Goal: Obtain resource: Download file/media

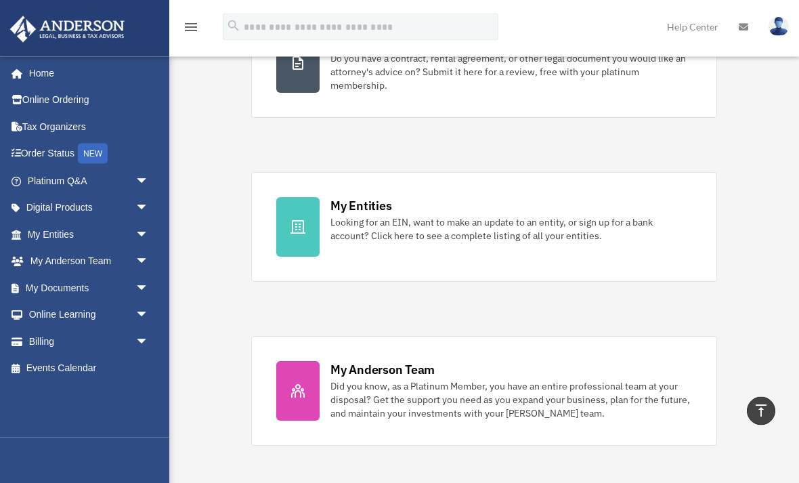
scroll to position [334, 0]
click at [148, 284] on span "arrow_drop_down" at bounding box center [148, 288] width 27 height 28
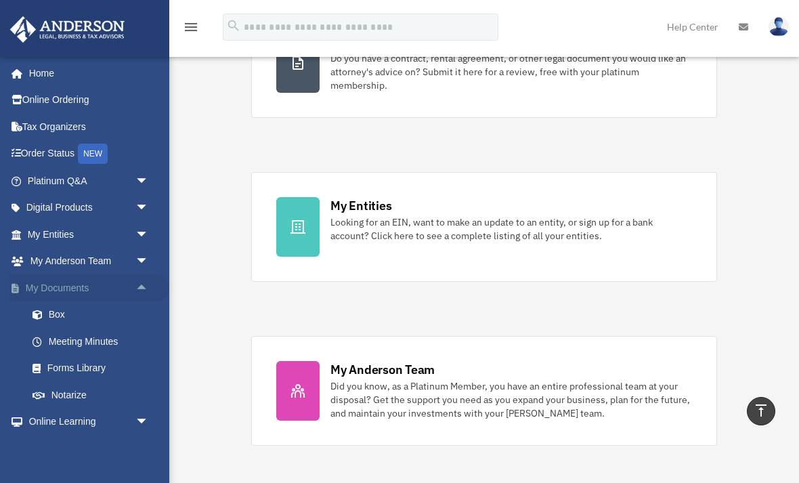
click at [148, 286] on span "arrow_drop_up" at bounding box center [148, 288] width 27 height 28
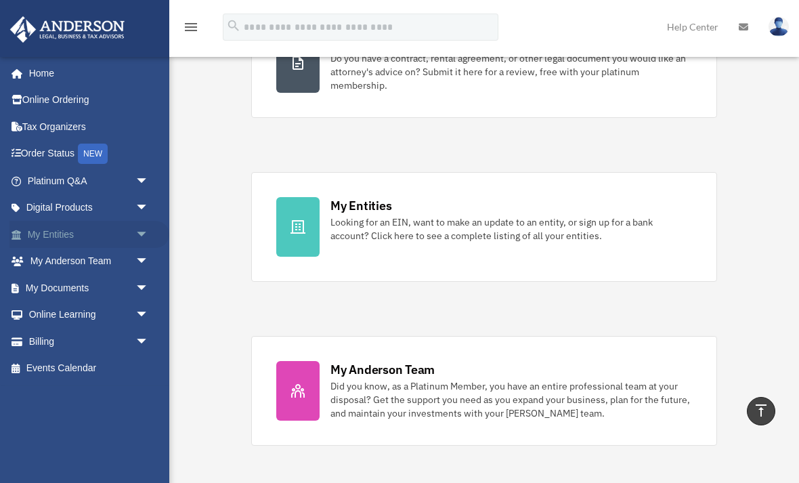
click at [142, 232] on span "arrow_drop_down" at bounding box center [148, 235] width 27 height 28
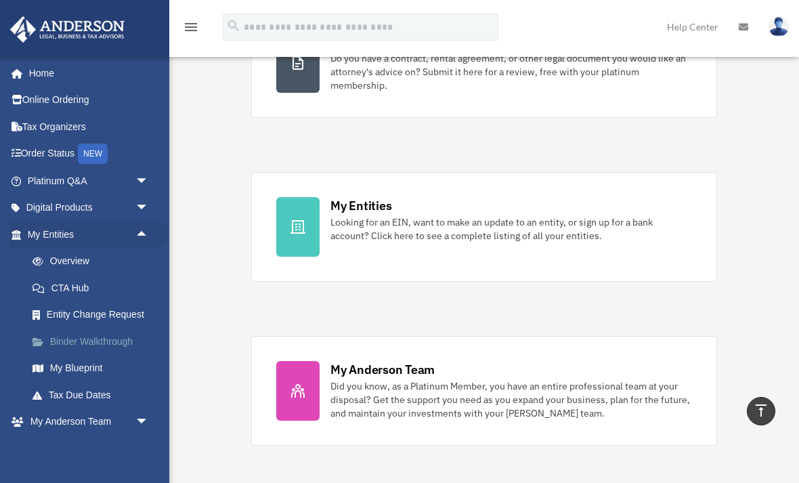
click at [99, 339] on link "Binder Walkthrough" at bounding box center [94, 341] width 150 height 27
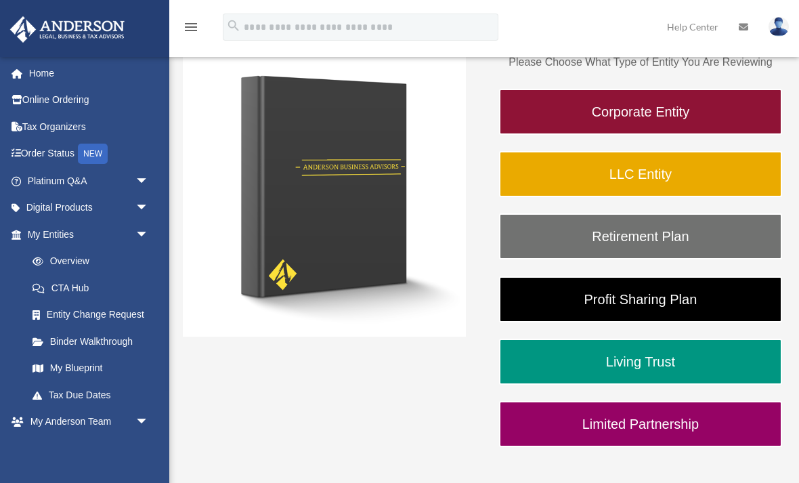
scroll to position [207, 0]
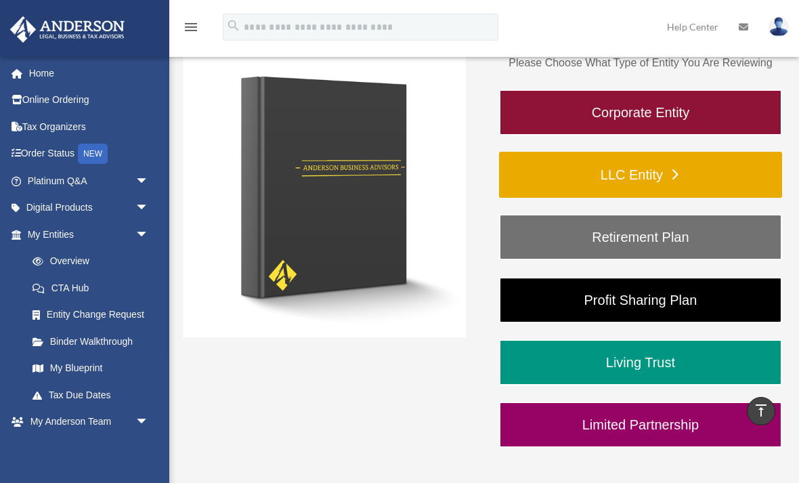
click at [683, 181] on link "LLC Entity" at bounding box center [640, 175] width 283 height 46
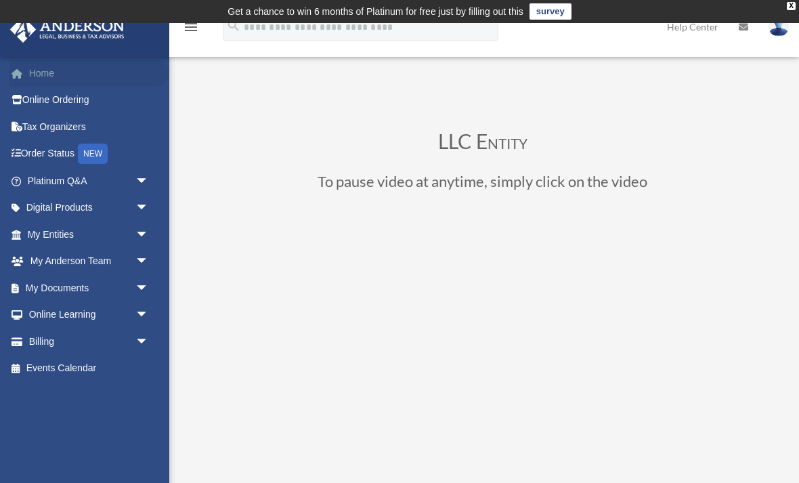
click at [36, 76] on link "Home" at bounding box center [89, 73] width 160 height 27
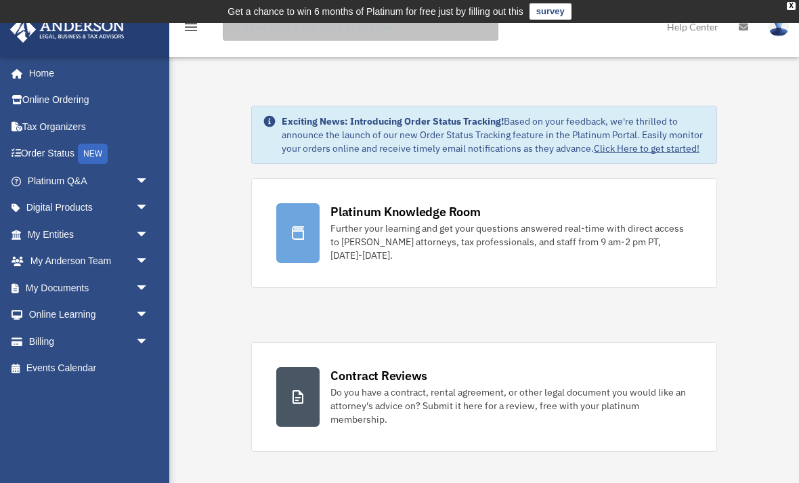
click at [265, 37] on input "search" at bounding box center [361, 27] width 276 height 27
type input "**********"
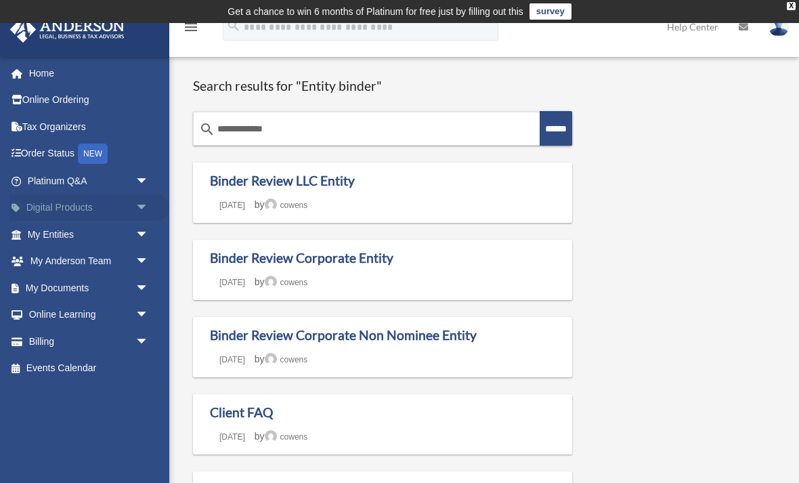
click at [148, 207] on span "arrow_drop_down" at bounding box center [148, 208] width 27 height 28
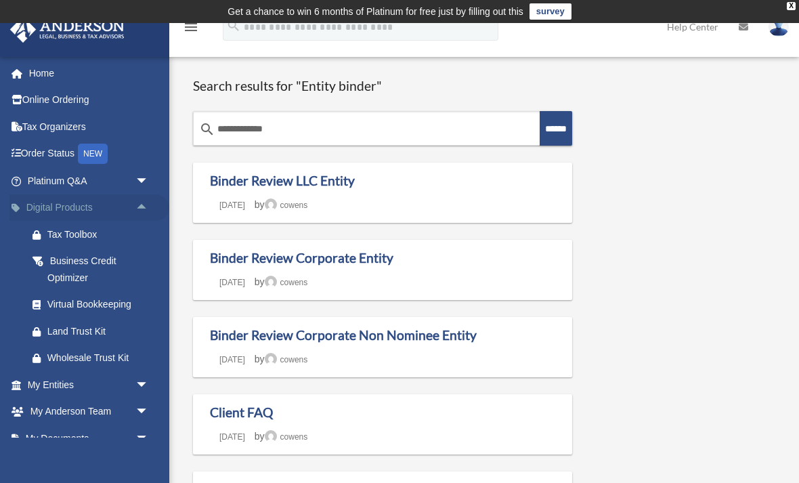
click at [148, 211] on span "arrow_drop_up" at bounding box center [148, 208] width 27 height 28
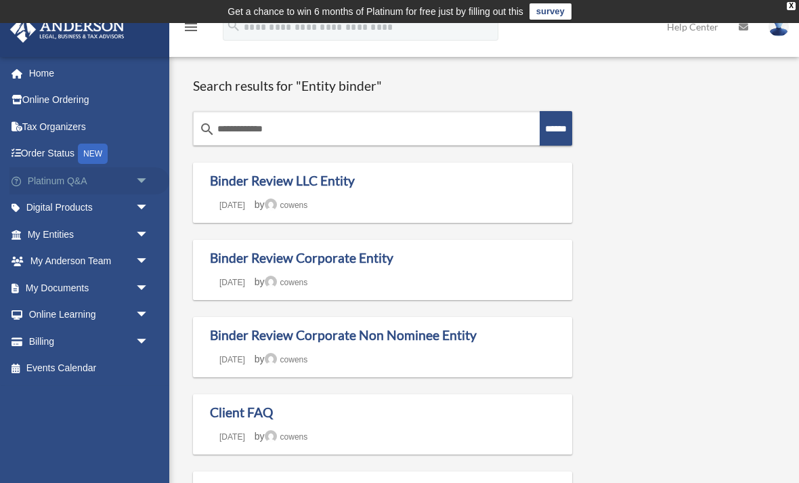
click at [137, 183] on span "arrow_drop_down" at bounding box center [148, 181] width 27 height 28
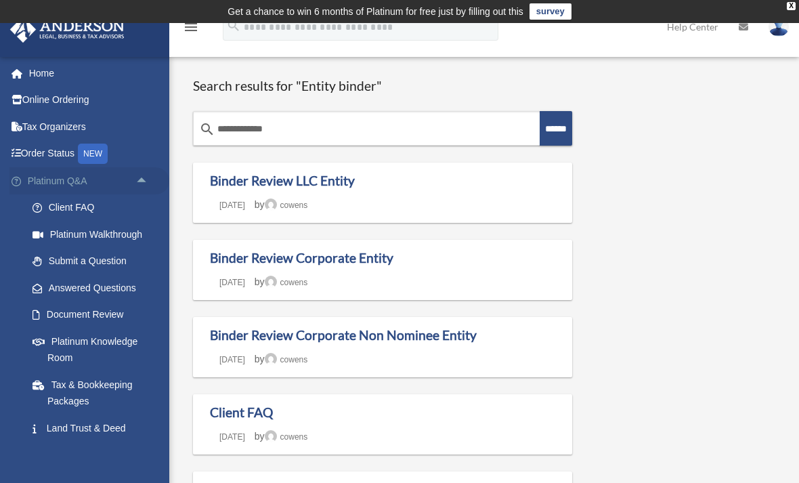
click at [139, 189] on span "arrow_drop_up" at bounding box center [148, 181] width 27 height 28
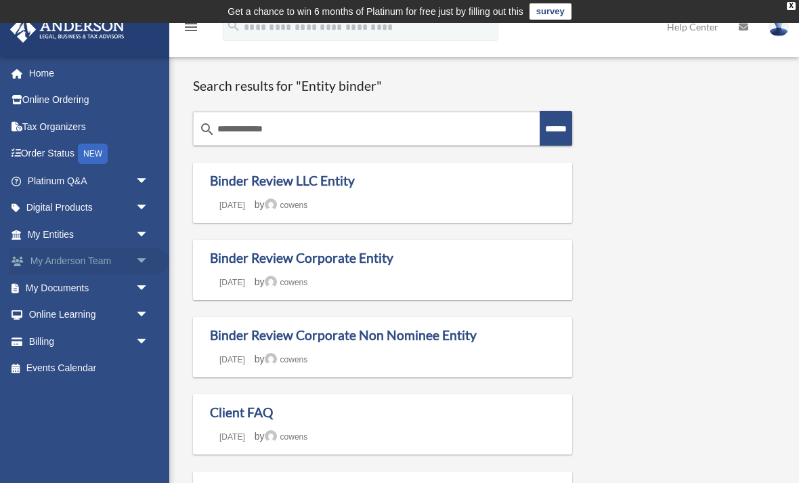
click at [145, 263] on span "arrow_drop_down" at bounding box center [148, 262] width 27 height 28
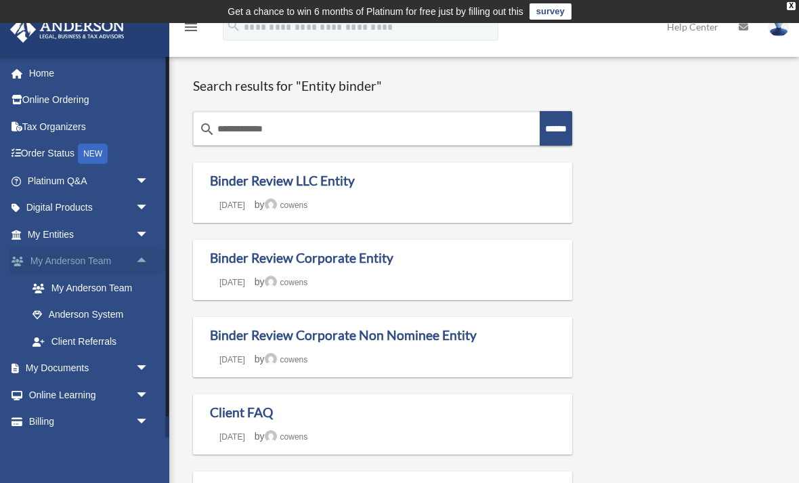
click at [147, 265] on span "arrow_drop_up" at bounding box center [148, 262] width 27 height 28
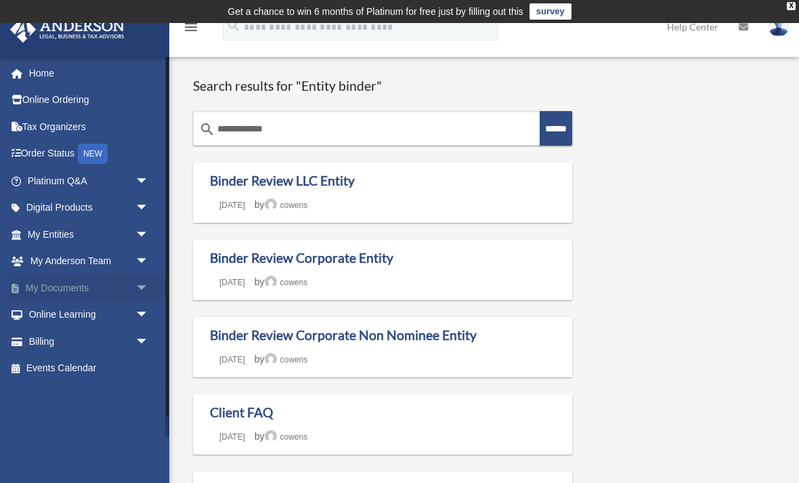
click at [149, 288] on span "arrow_drop_down" at bounding box center [148, 288] width 27 height 28
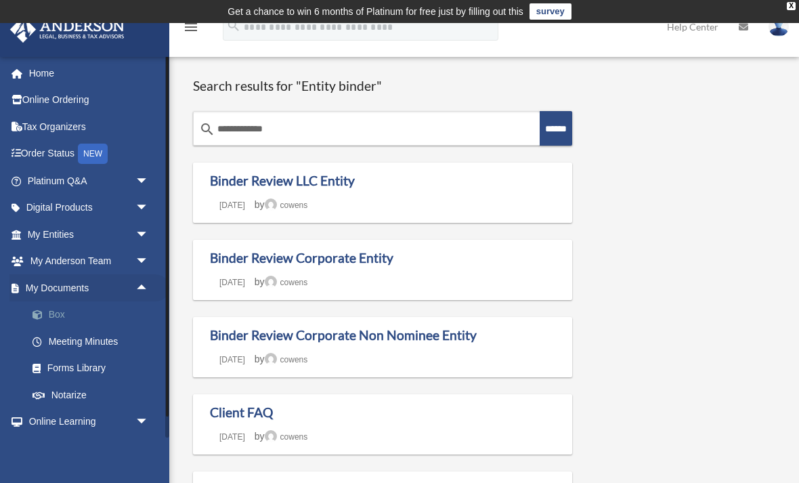
click at [63, 315] on link "Box" at bounding box center [94, 314] width 150 height 27
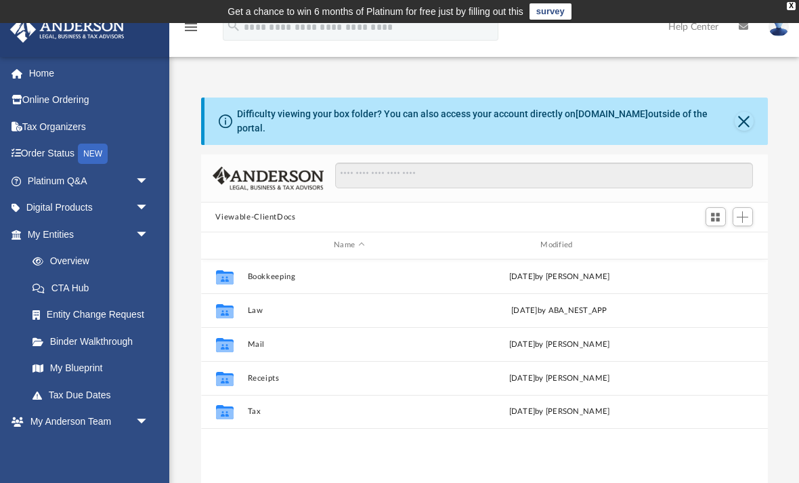
scroll to position [1, 1]
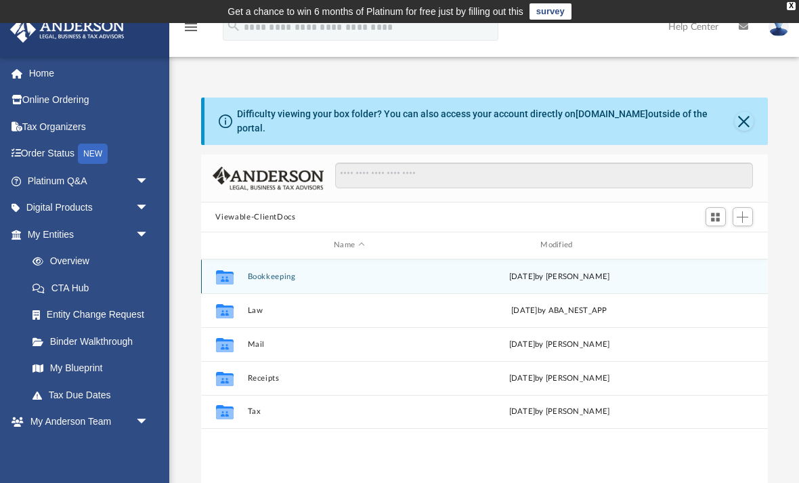
click at [288, 272] on button "Bookkeeping" at bounding box center [349, 276] width 204 height 9
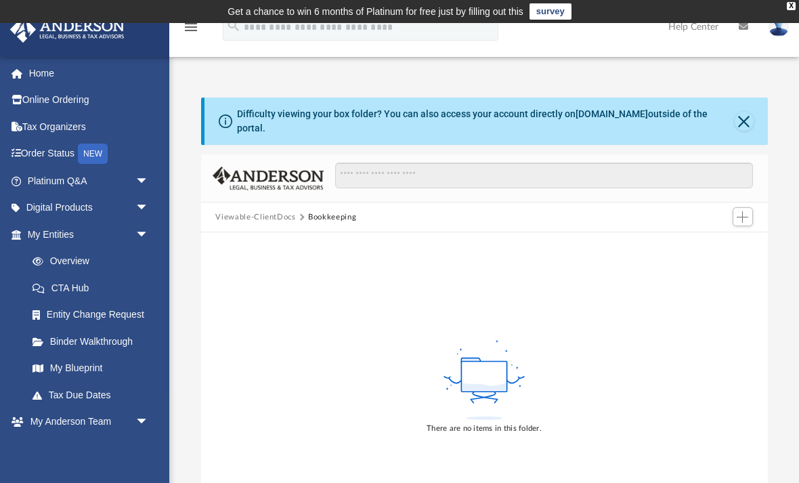
click at [270, 211] on button "Viewable-ClientDocs" at bounding box center [255, 217] width 80 height 12
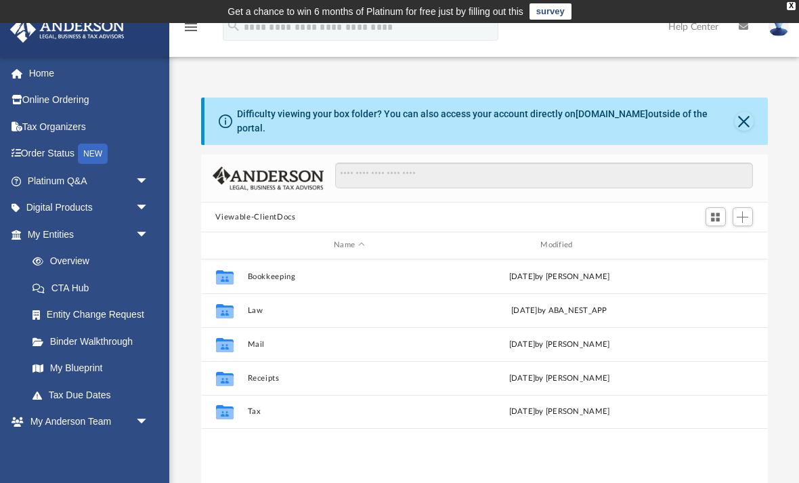
scroll to position [308, 567]
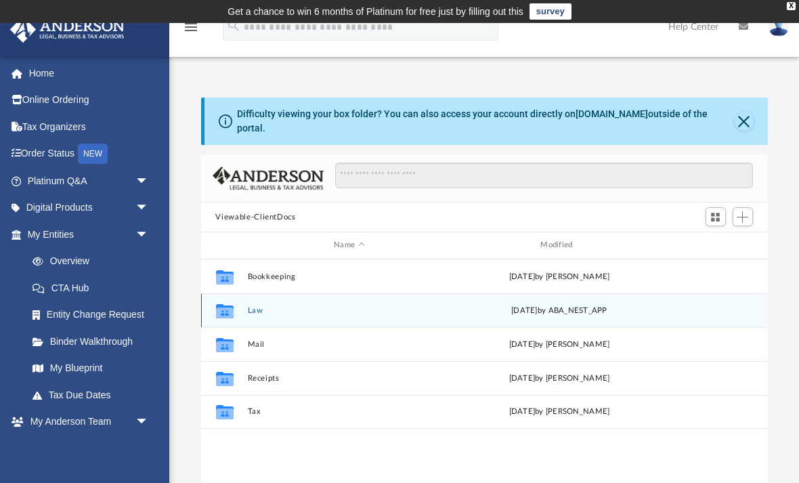
click at [265, 306] on button "Law" at bounding box center [349, 310] width 204 height 9
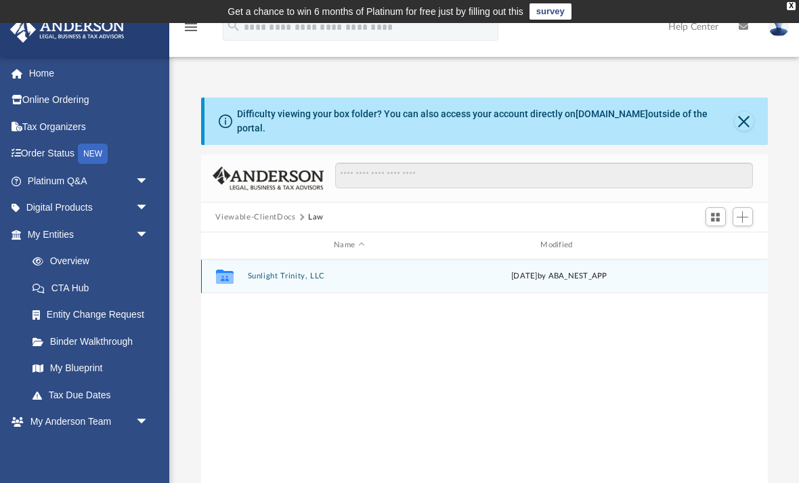
click at [295, 272] on button "Sunlight Trinity, LLC" at bounding box center [349, 276] width 204 height 9
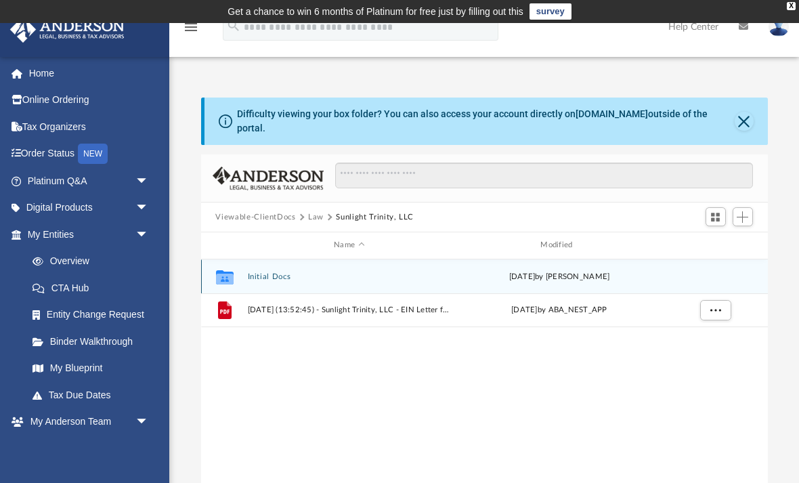
click at [279, 272] on button "Initial Docs" at bounding box center [349, 276] width 204 height 9
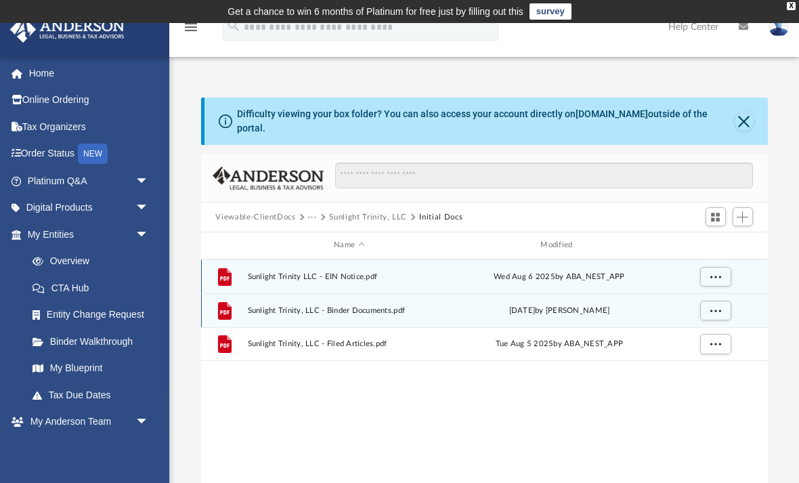
click at [276, 306] on span "Sunlight Trinity, LLC - Binder Documents.pdf" at bounding box center [349, 310] width 204 height 9
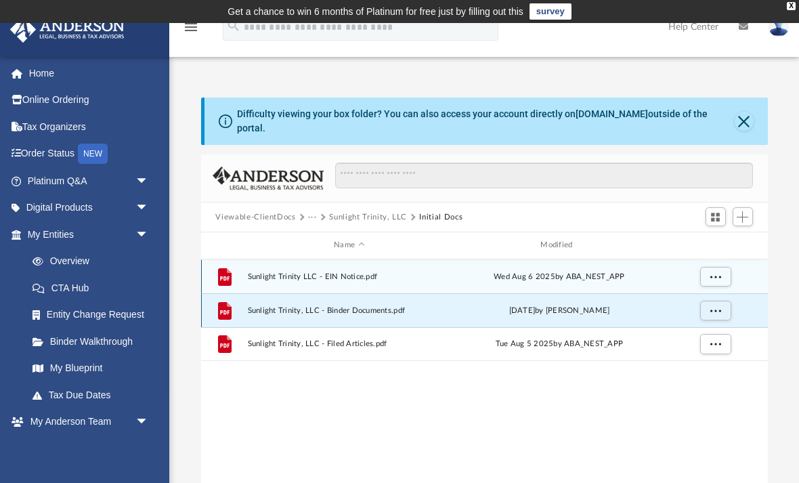
click at [309, 306] on span "Sunlight Trinity, LLC - Binder Documents.pdf" at bounding box center [349, 310] width 204 height 9
click at [339, 306] on span "Sunlight Trinity, LLC - Binder Documents.pdf" at bounding box center [349, 310] width 204 height 9
click at [710, 306] on span "More options" at bounding box center [715, 309] width 11 height 7
click at [704, 328] on li "Preview" at bounding box center [702, 327] width 39 height 14
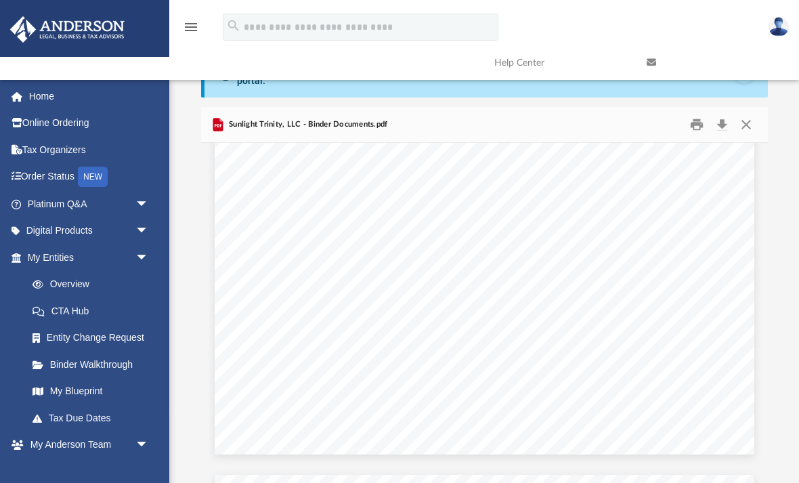
scroll to position [0, 0]
click at [718, 125] on button "Download" at bounding box center [722, 124] width 24 height 21
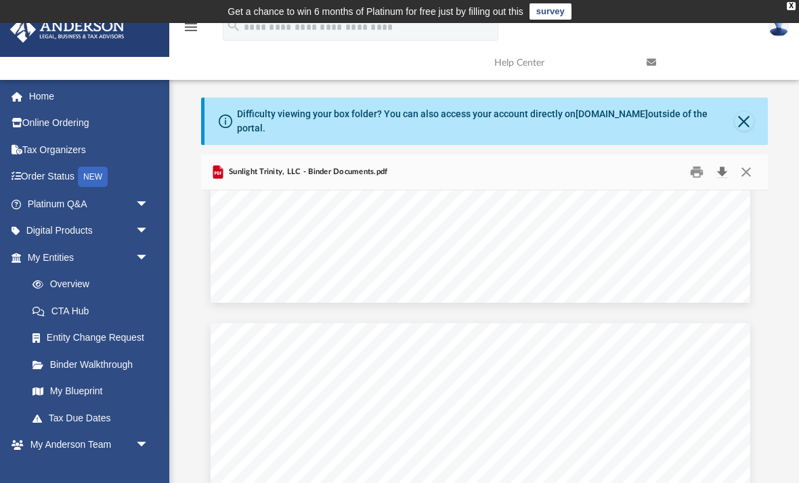
scroll to position [9344, 4]
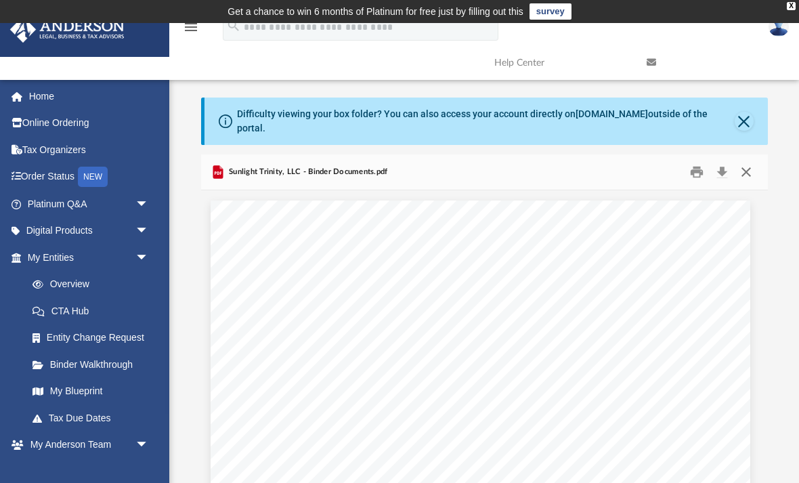
click at [754, 167] on button "Close" at bounding box center [746, 172] width 24 height 21
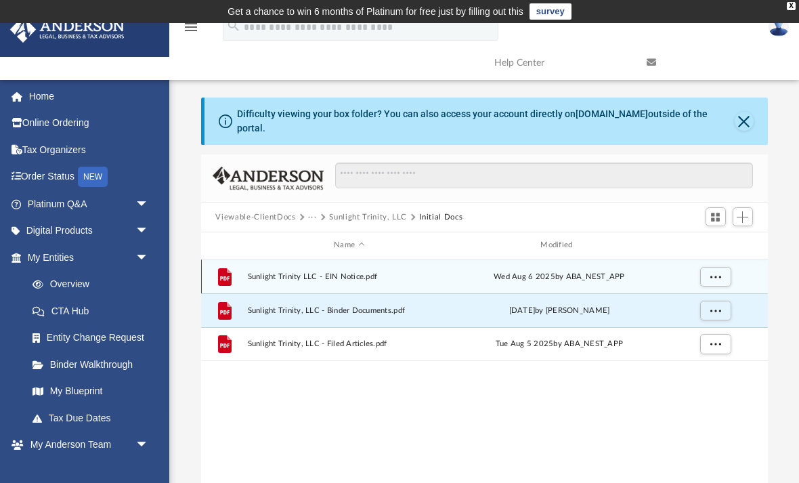
click at [321, 272] on span "Sunlight Trinity LLC - EIN Notice.pdf" at bounding box center [349, 276] width 204 height 9
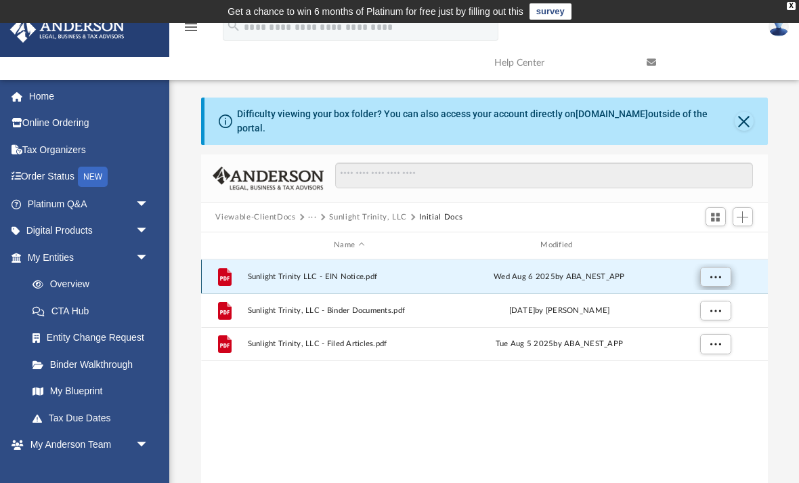
click at [716, 272] on span "More options" at bounding box center [715, 275] width 11 height 7
click at [700, 290] on li "Preview" at bounding box center [702, 293] width 39 height 14
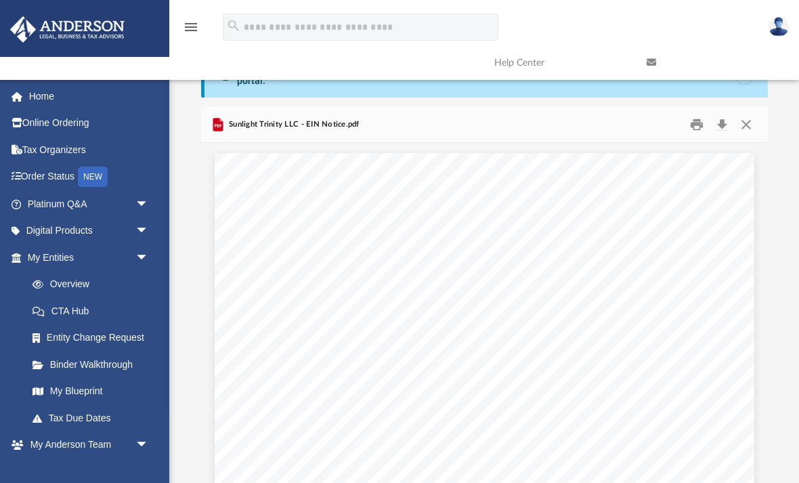
scroll to position [0, 0]
click at [725, 115] on button "Download" at bounding box center [722, 124] width 24 height 21
click at [751, 114] on button "Close" at bounding box center [746, 124] width 24 height 21
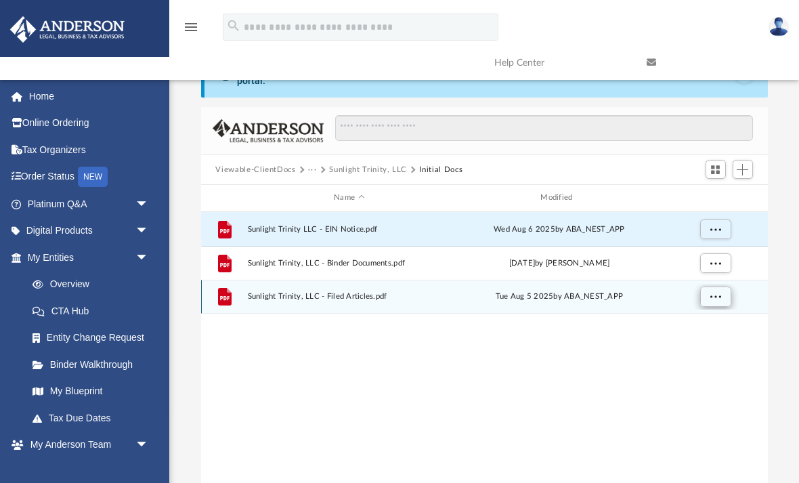
click at [714, 293] on span "More options" at bounding box center [715, 296] width 11 height 7
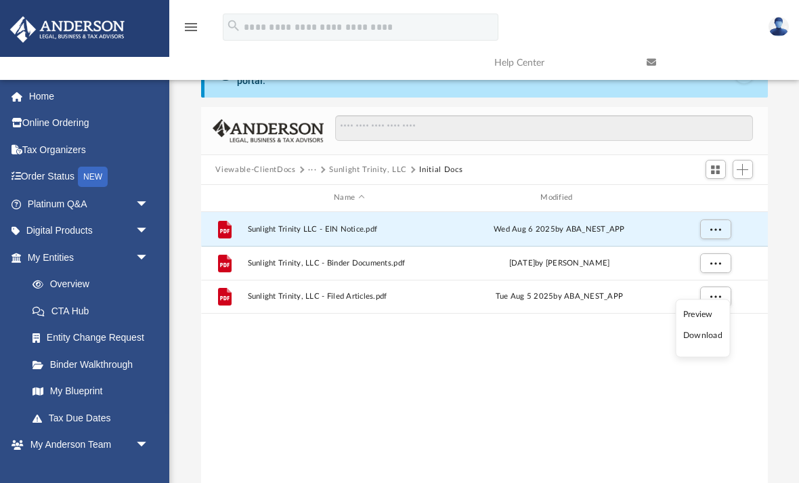
click at [702, 314] on li "Preview" at bounding box center [702, 314] width 39 height 14
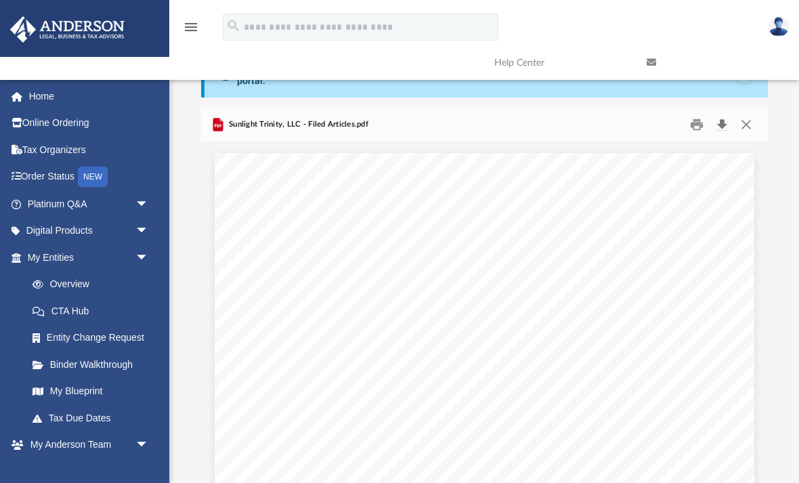
click at [723, 115] on button "Download" at bounding box center [722, 124] width 24 height 21
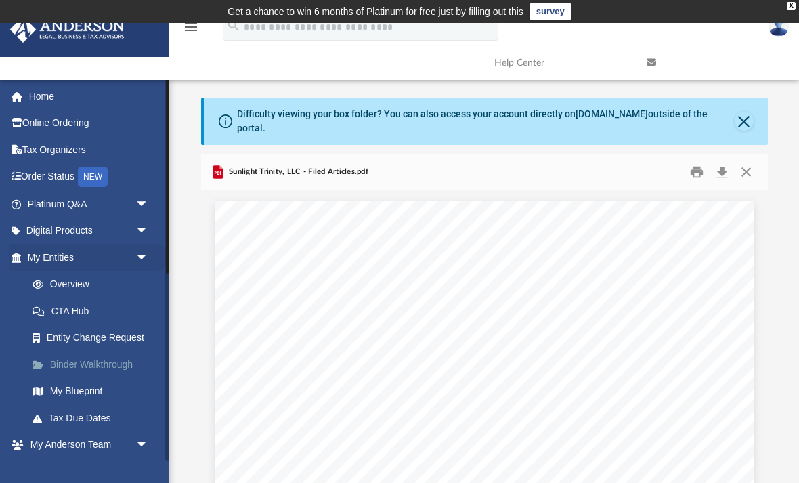
click at [119, 368] on link "Binder Walkthrough" at bounding box center [94, 364] width 150 height 27
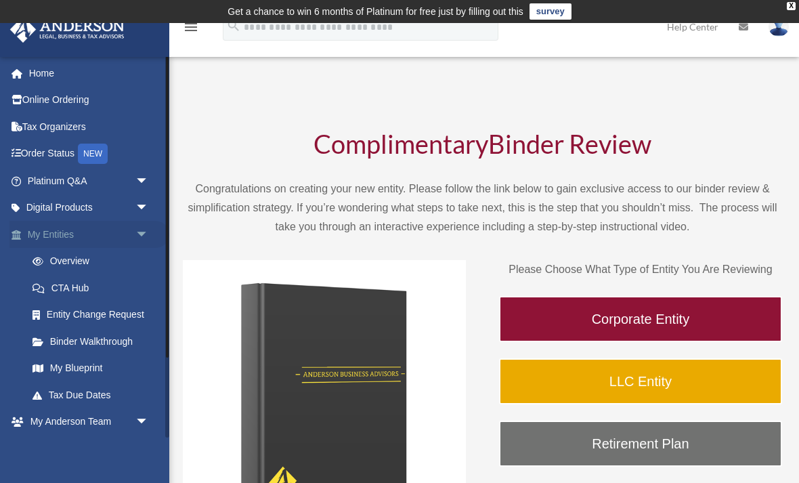
click at [148, 236] on span "arrow_drop_down" at bounding box center [148, 235] width 27 height 28
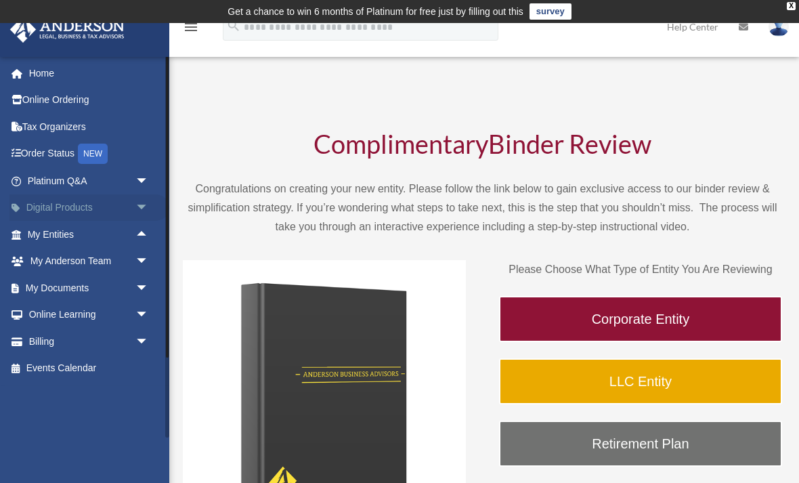
click at [148, 209] on span "arrow_drop_down" at bounding box center [148, 208] width 27 height 28
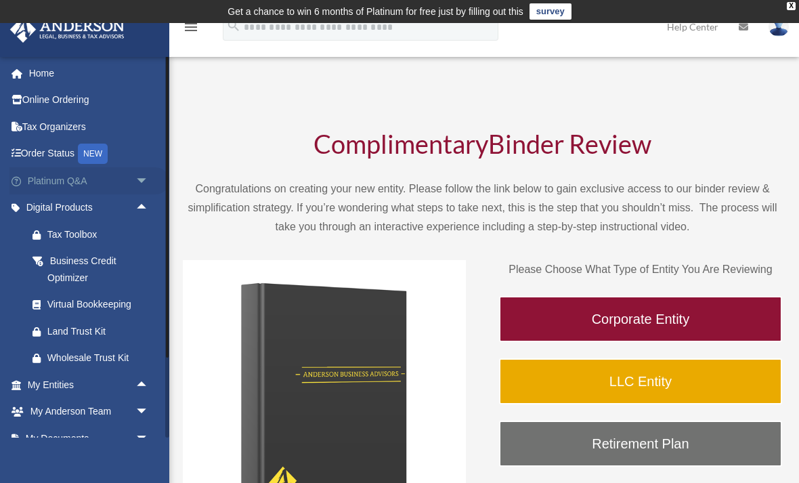
click at [146, 181] on span "arrow_drop_down" at bounding box center [148, 181] width 27 height 28
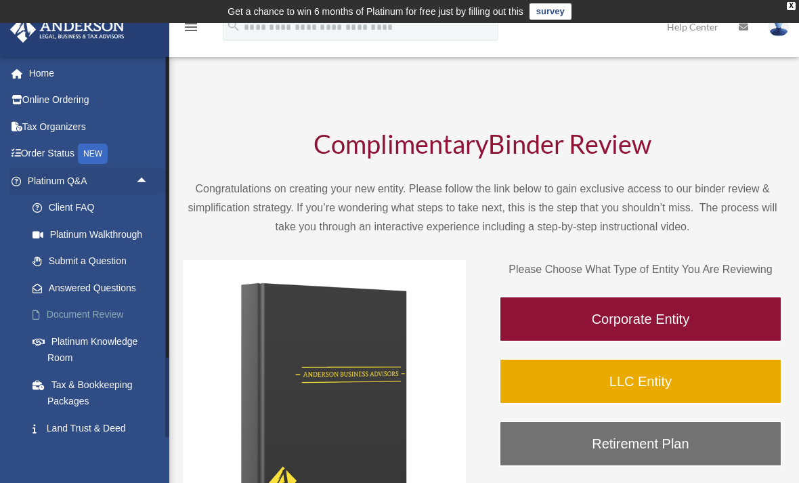
click at [96, 311] on link "Document Review" at bounding box center [94, 314] width 150 height 27
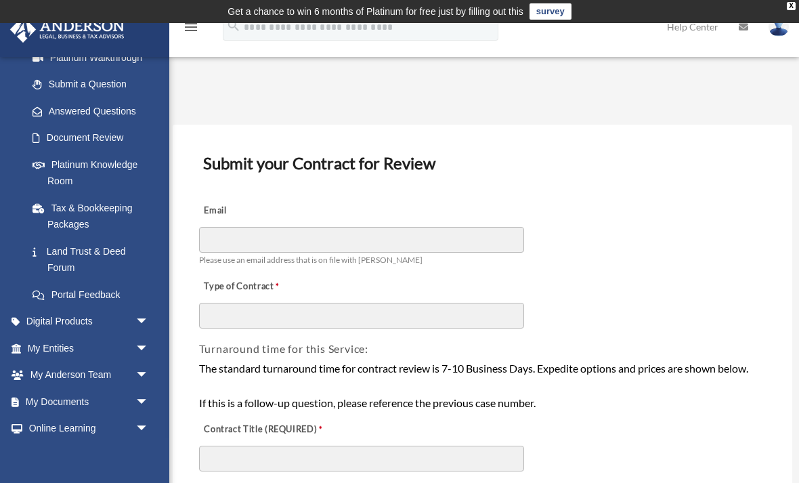
scroll to position [180, 0]
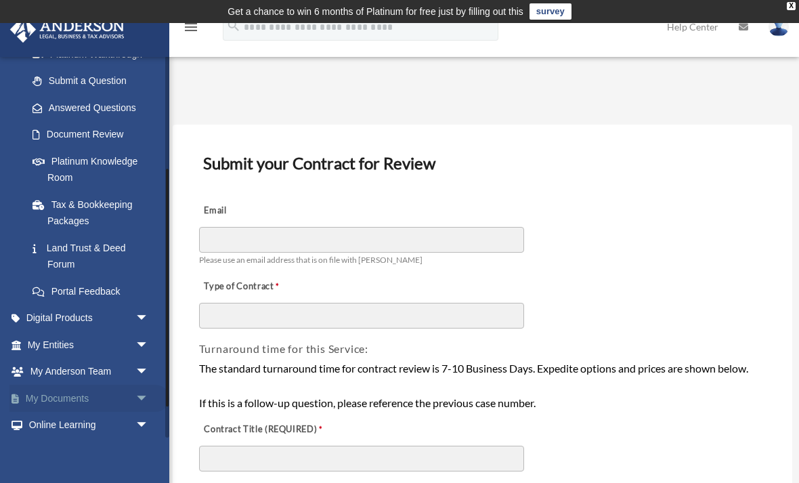
click at [146, 387] on span "arrow_drop_down" at bounding box center [148, 399] width 27 height 28
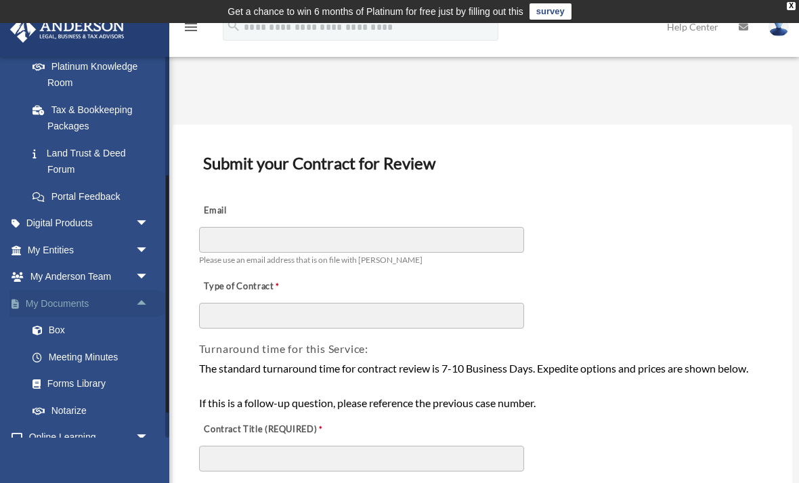
scroll to position [281, 0]
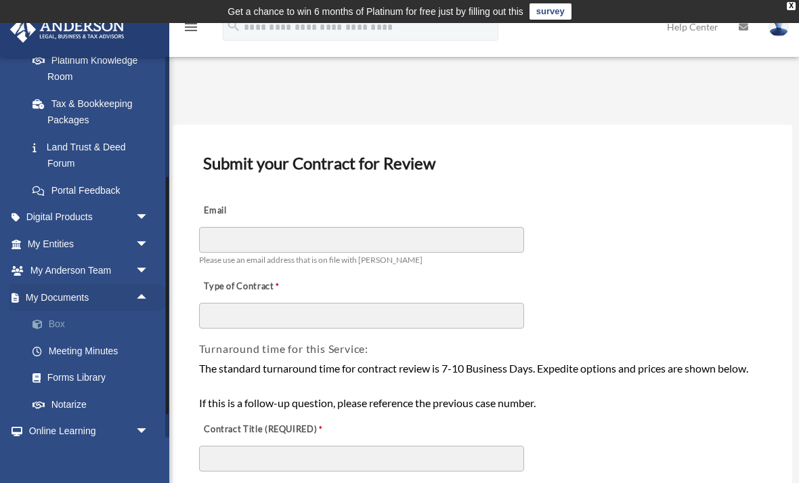
click at [58, 324] on link "Box" at bounding box center [94, 324] width 150 height 27
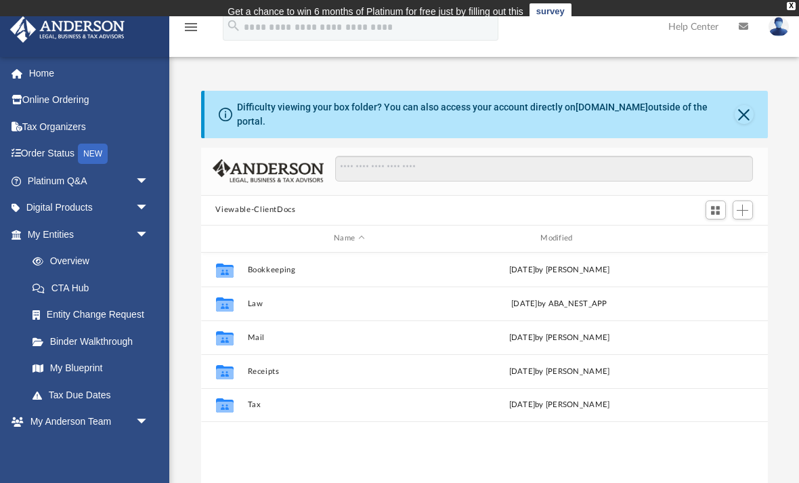
scroll to position [1, 1]
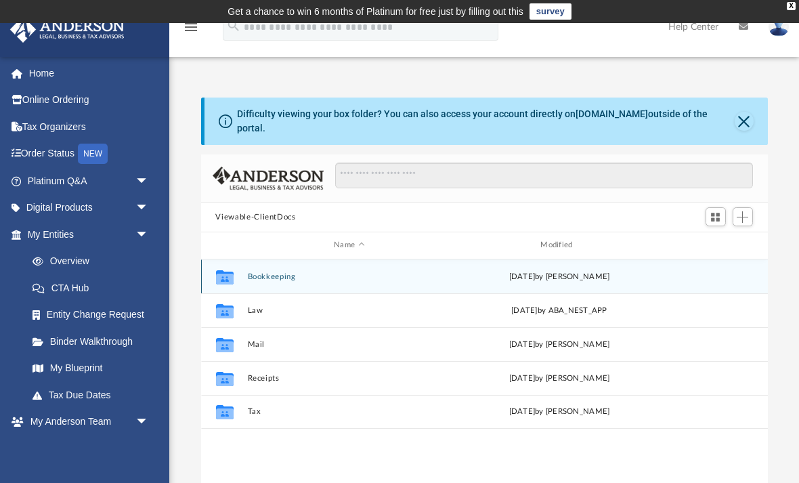
click at [289, 272] on button "Bookkeeping" at bounding box center [349, 276] width 204 height 9
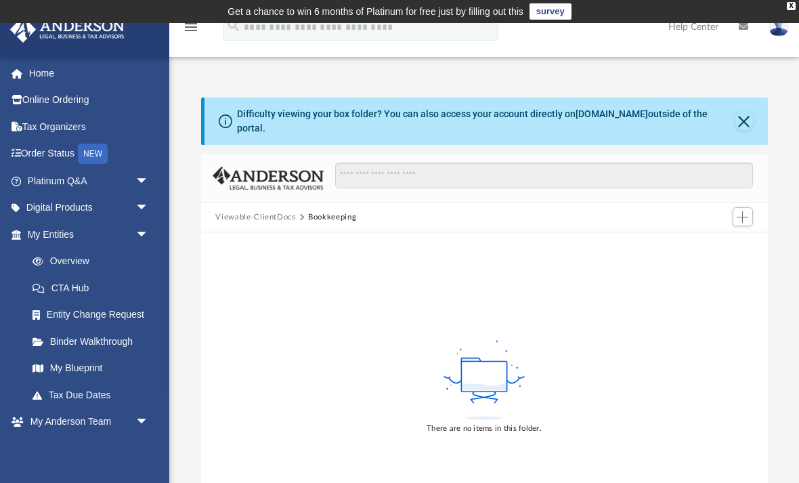
click at [268, 211] on button "Viewable-ClientDocs" at bounding box center [255, 217] width 80 height 12
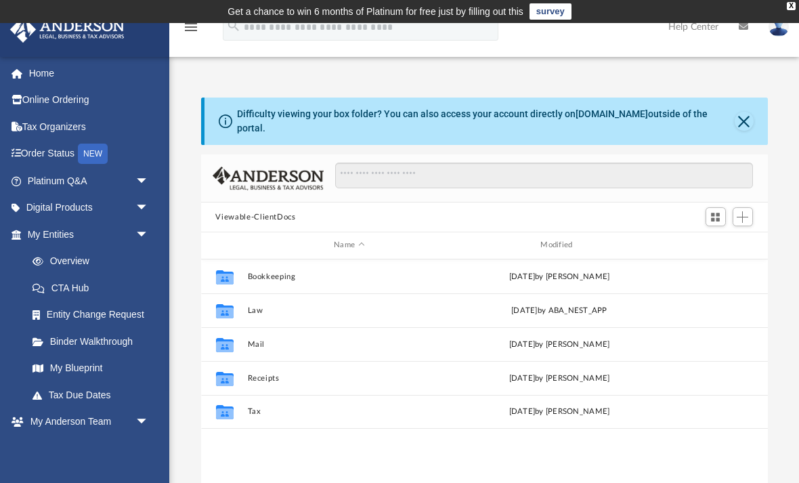
scroll to position [308, 567]
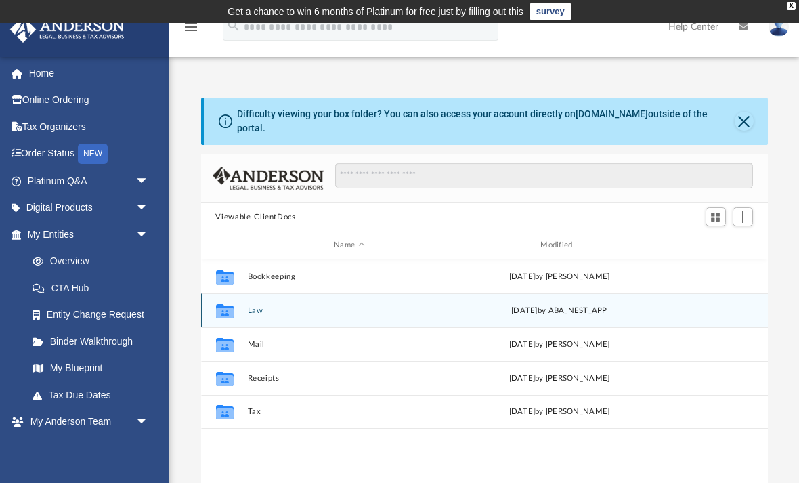
click at [260, 306] on button "Law" at bounding box center [349, 310] width 204 height 9
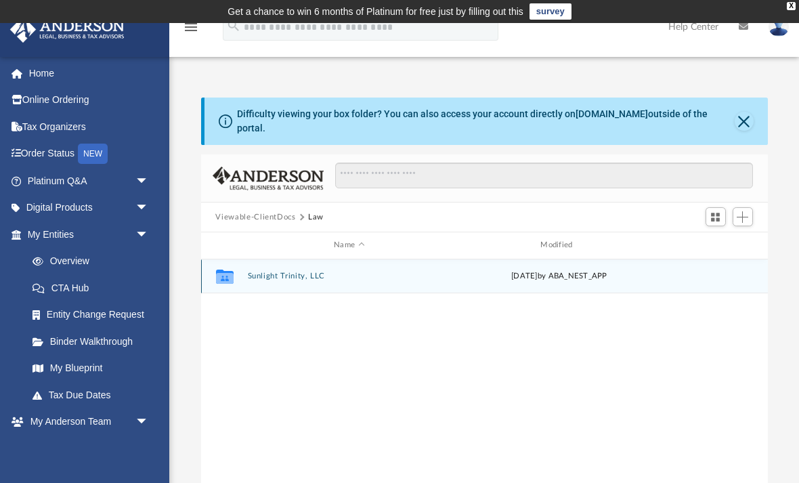
click at [265, 272] on button "Sunlight Trinity, LLC" at bounding box center [349, 276] width 204 height 9
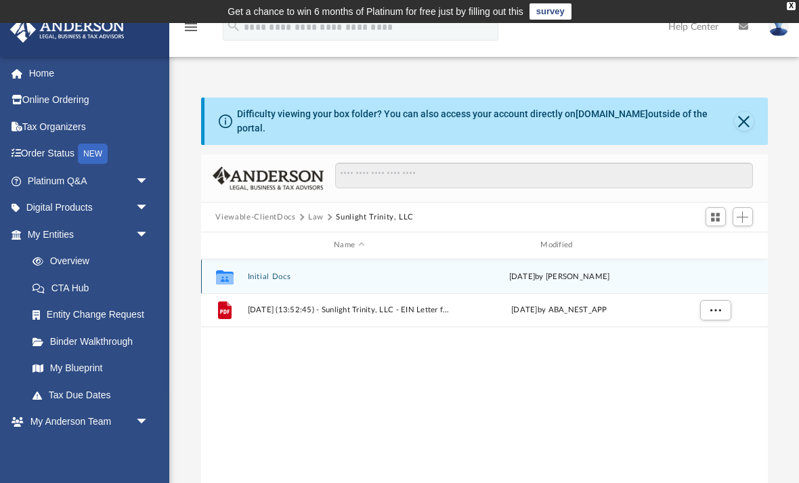
click at [263, 272] on button "Initial Docs" at bounding box center [349, 276] width 204 height 9
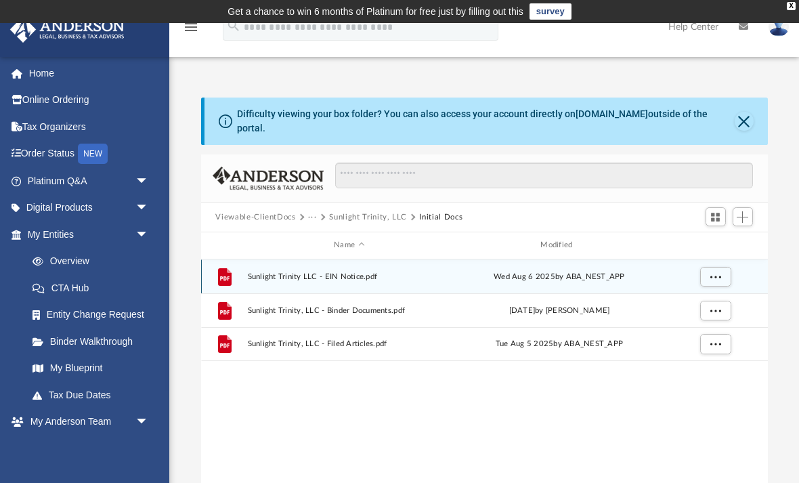
click at [344, 211] on button "Sunlight Trinity, LLC" at bounding box center [368, 217] width 78 height 12
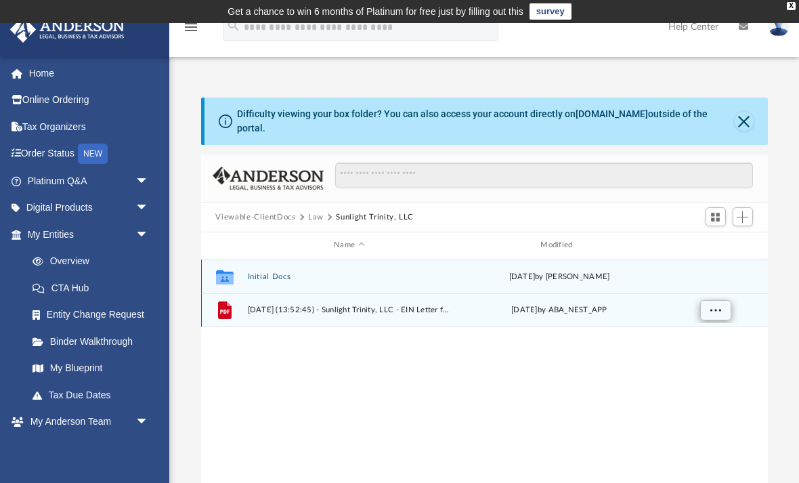
click at [718, 306] on button "More options" at bounding box center [715, 310] width 31 height 20
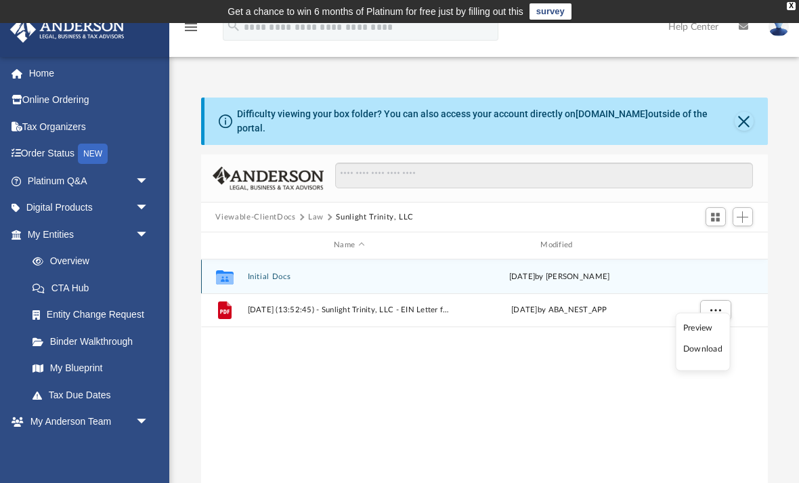
click at [700, 330] on li "Preview" at bounding box center [702, 327] width 39 height 14
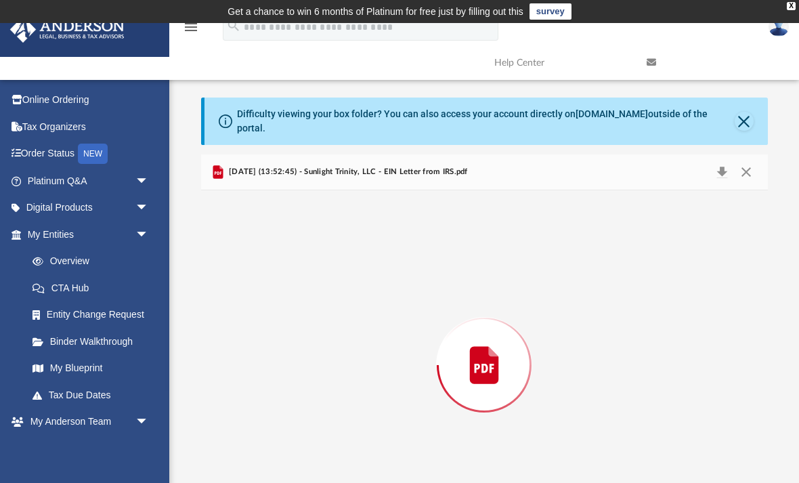
scroll to position [47, 0]
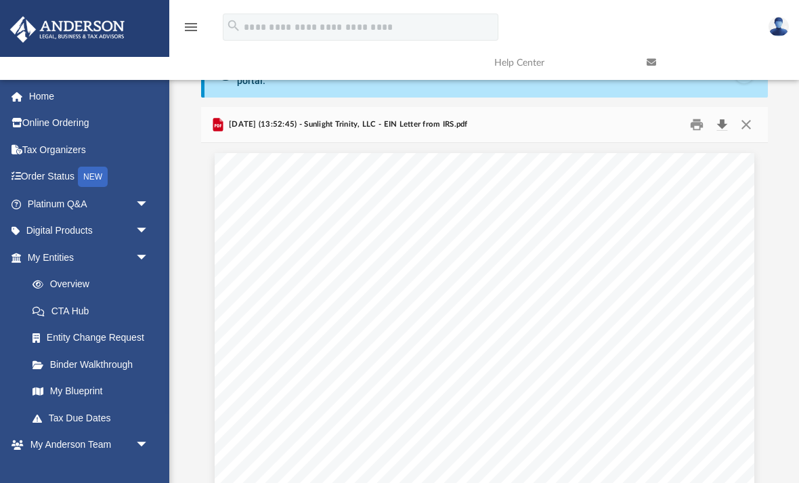
click at [722, 114] on button "Download" at bounding box center [722, 124] width 24 height 21
click at [752, 120] on button "Close" at bounding box center [746, 124] width 24 height 21
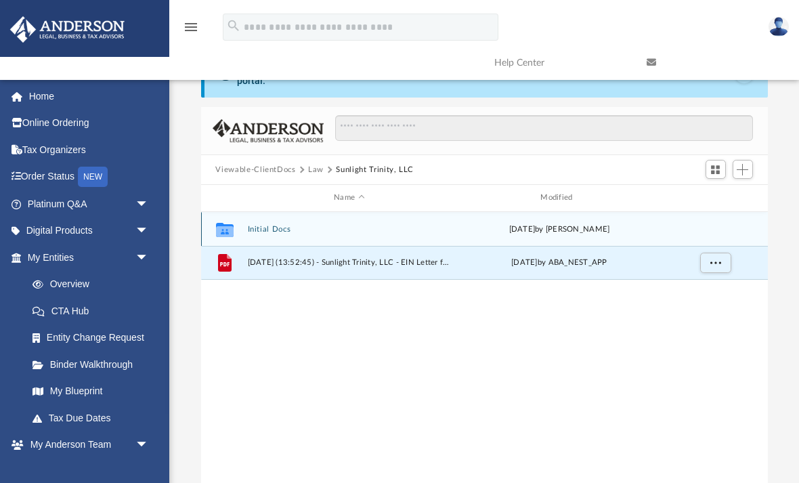
click at [311, 164] on button "Law" at bounding box center [316, 170] width 16 height 12
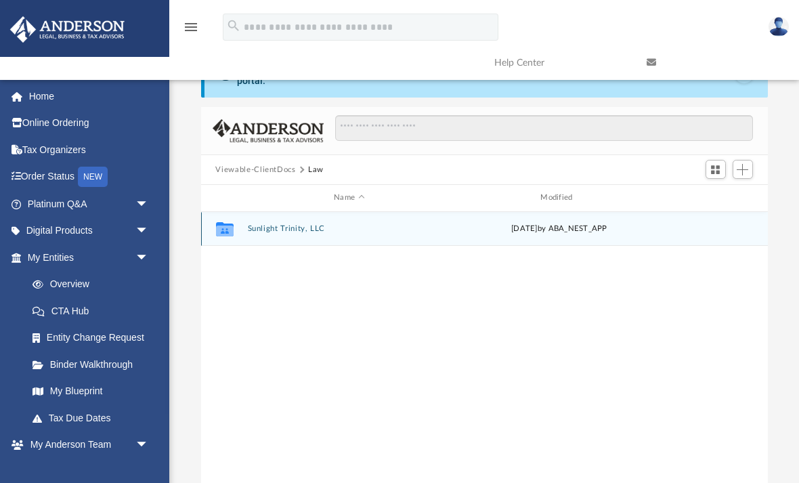
click at [266, 164] on button "Viewable-ClientDocs" at bounding box center [255, 170] width 80 height 12
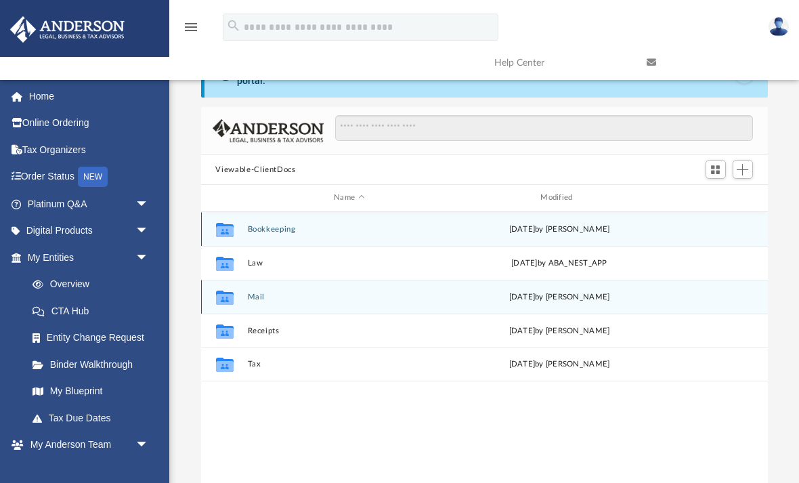
click at [250, 293] on button "Mail" at bounding box center [349, 297] width 204 height 9
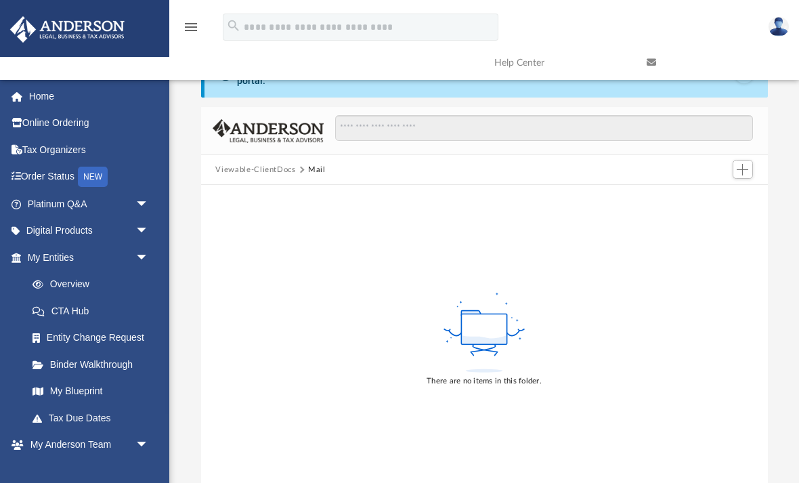
click at [269, 164] on button "Viewable-ClientDocs" at bounding box center [255, 170] width 80 height 12
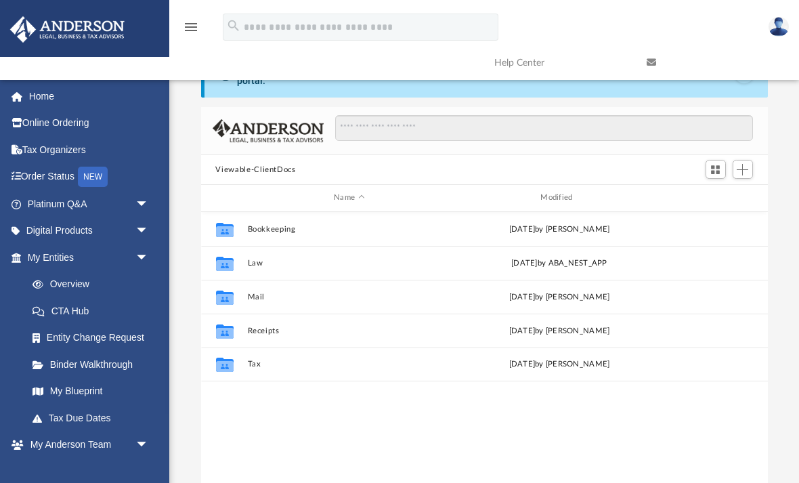
scroll to position [308, 567]
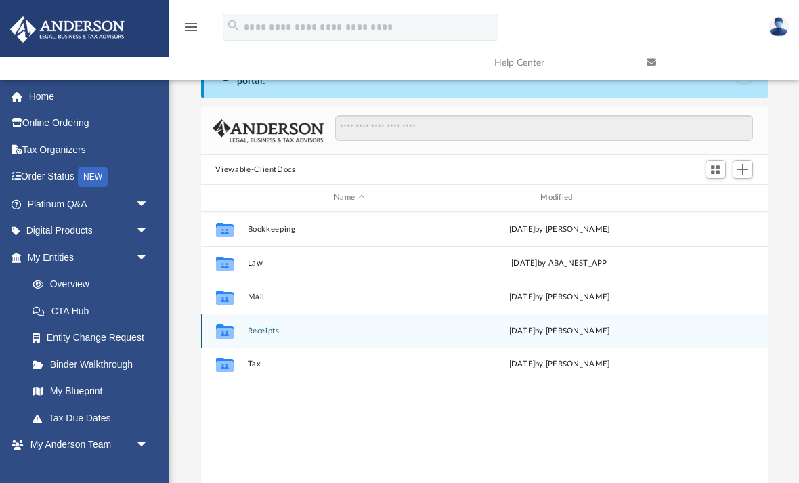
click at [254, 326] on button "Receipts" at bounding box center [349, 330] width 204 height 9
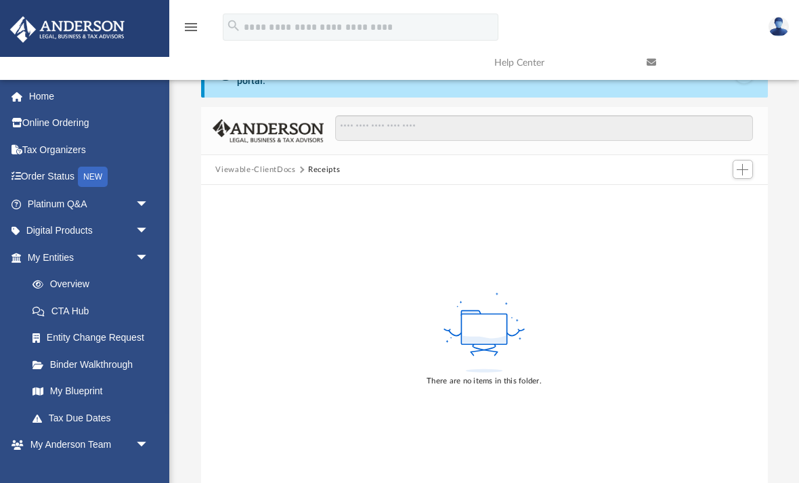
click at [276, 164] on button "Viewable-ClientDocs" at bounding box center [255, 170] width 80 height 12
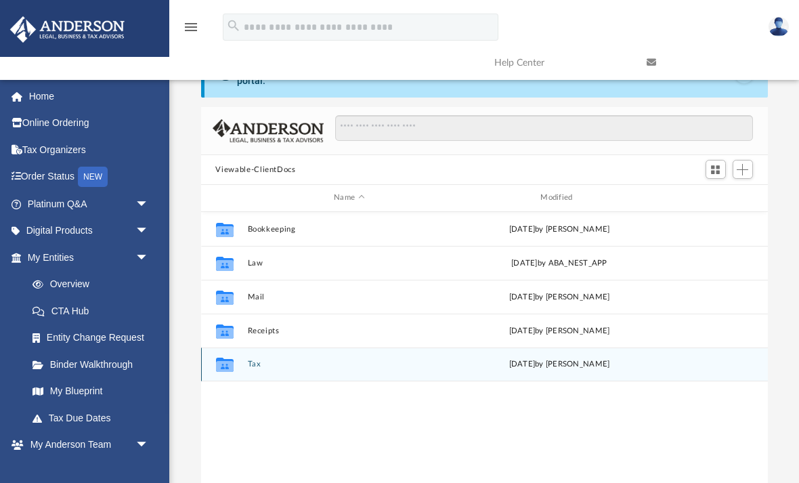
click at [237, 357] on div "Collaborated Folder" at bounding box center [224, 364] width 34 height 22
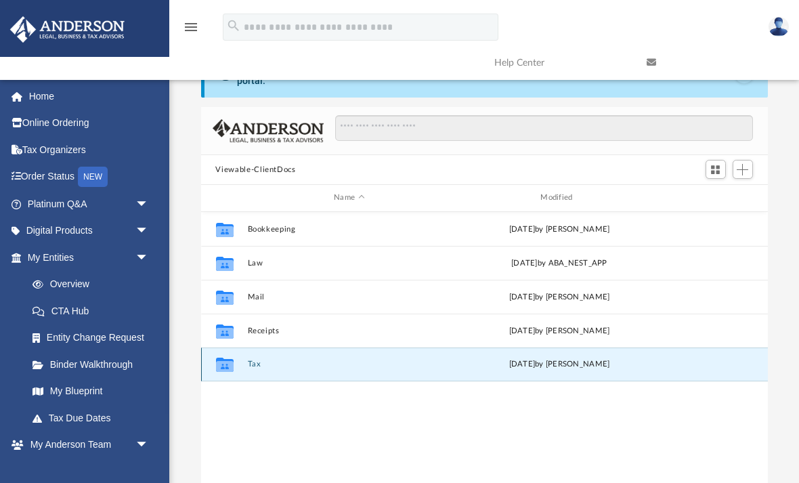
click at [247, 360] on button "Tax" at bounding box center [349, 364] width 204 height 9
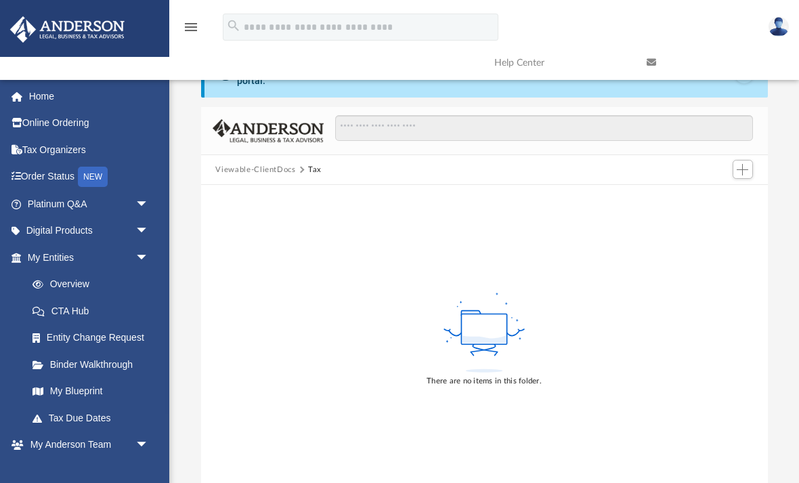
click at [259, 348] on div "There are no items in this folder." at bounding box center [484, 338] width 567 height 307
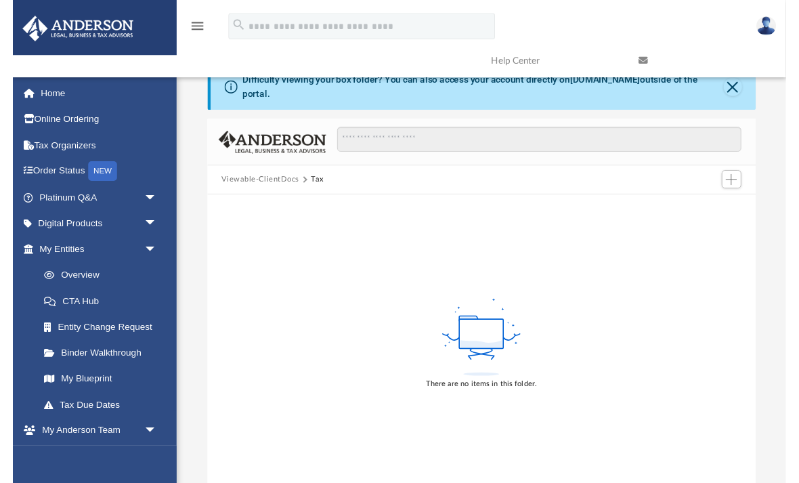
scroll to position [47, 0]
